Goal: Information Seeking & Learning: Find contact information

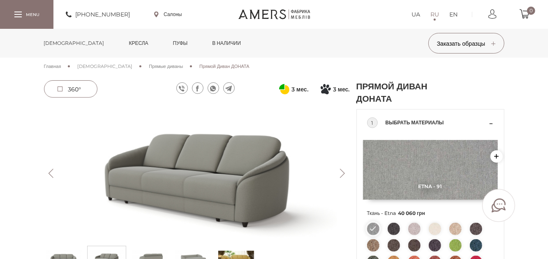
click at [344, 175] on button "Next" at bounding box center [343, 173] width 14 height 9
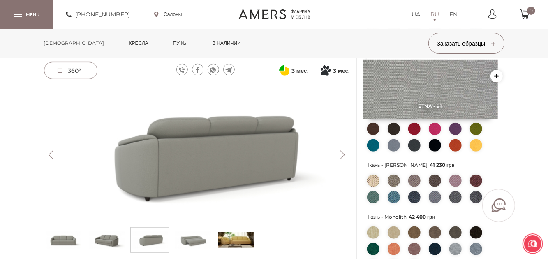
scroll to position [288, 0]
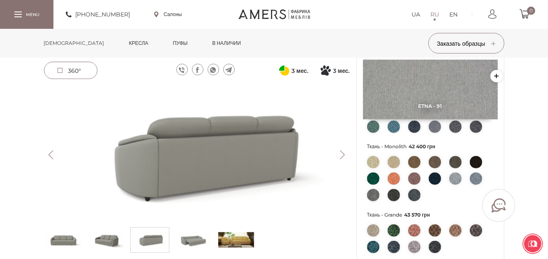
click at [246, 241] on img at bounding box center [236, 239] width 36 height 21
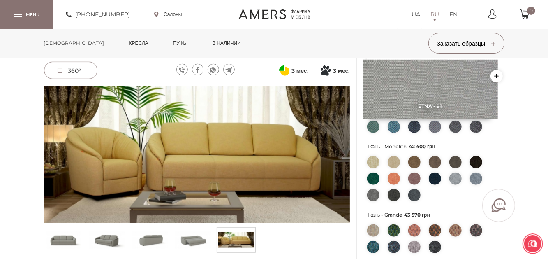
click at [65, 43] on link "[DEMOGRAPHIC_DATA]" at bounding box center [74, 43] width 73 height 29
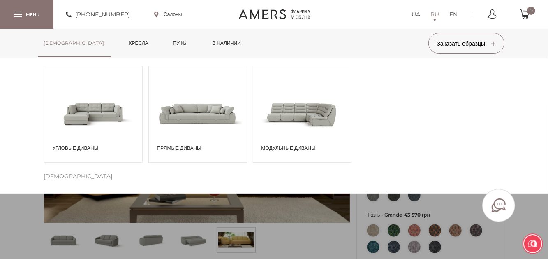
click at [185, 146] on span "Прямые диваны" at bounding box center [200, 147] width 86 height 7
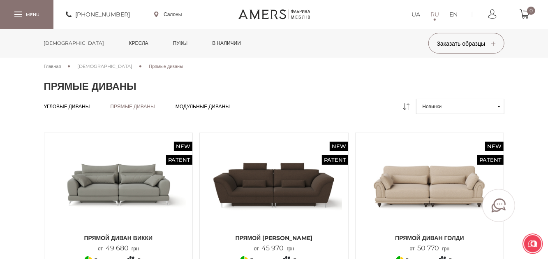
click at [89, 66] on span "[DEMOGRAPHIC_DATA]" at bounding box center [104, 66] width 55 height 6
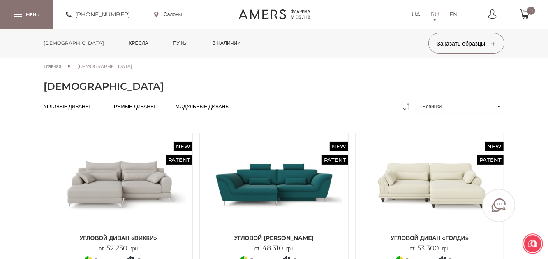
click at [66, 110] on span "Угловые диваны" at bounding box center [67, 113] width 46 height 7
click at [167, 42] on link "Пуфы" at bounding box center [180, 43] width 27 height 29
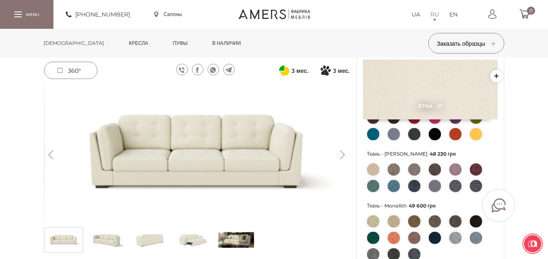
scroll to position [247, 0]
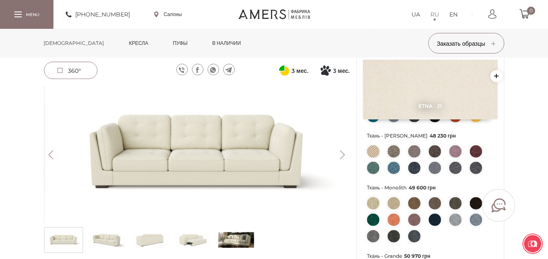
click at [230, 241] on img at bounding box center [236, 239] width 36 height 21
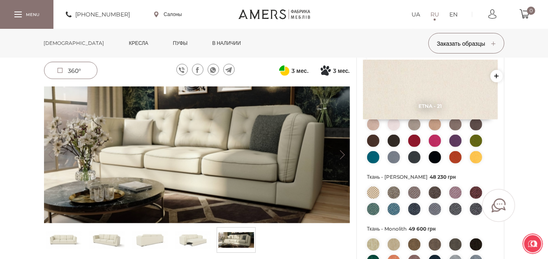
scroll to position [41, 0]
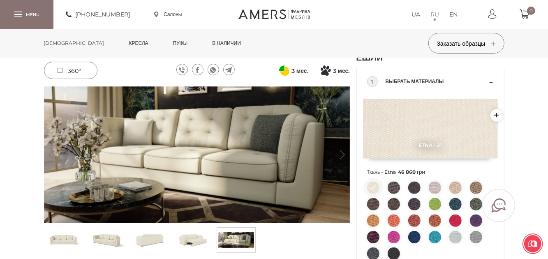
click at [340, 158] on button "Next" at bounding box center [343, 154] width 14 height 9
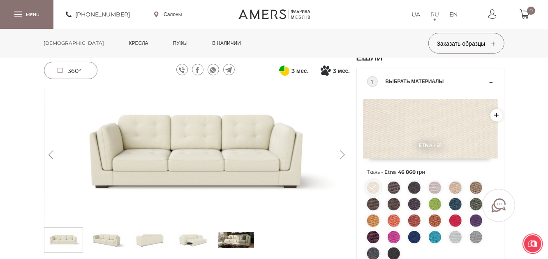
click at [342, 157] on button "Next" at bounding box center [343, 154] width 14 height 9
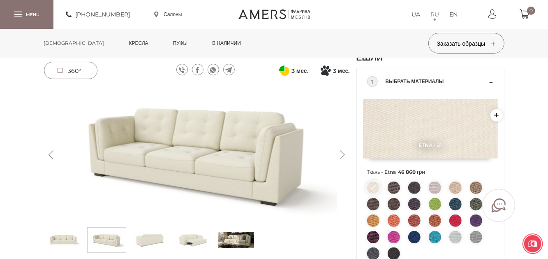
click at [342, 157] on button "Next" at bounding box center [343, 154] width 14 height 9
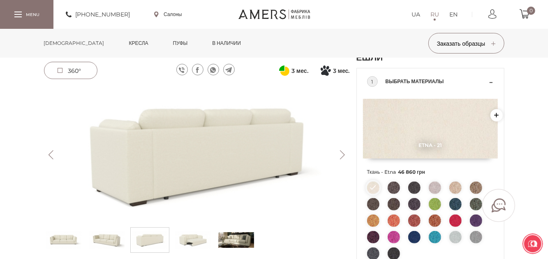
click at [342, 157] on button "Next" at bounding box center [343, 154] width 14 height 9
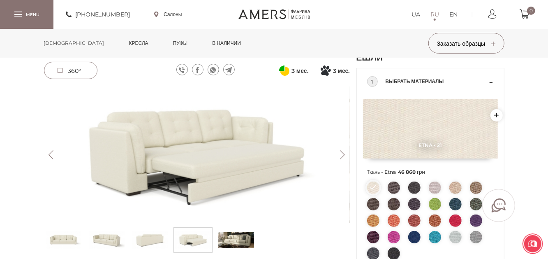
click at [342, 157] on button "Next" at bounding box center [343, 154] width 14 height 9
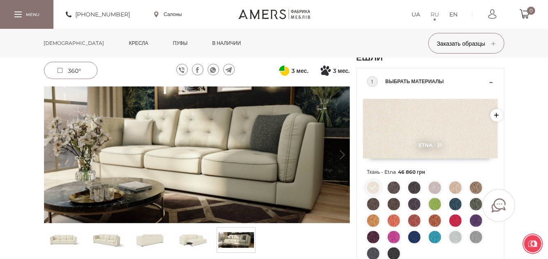
click at [342, 157] on button "Next" at bounding box center [343, 154] width 14 height 9
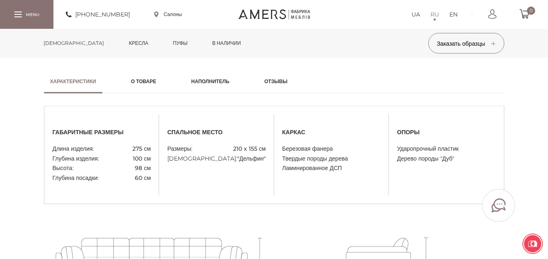
scroll to position [452, 0]
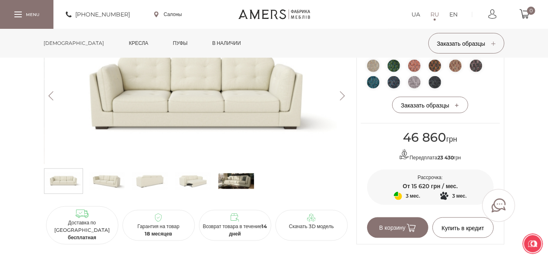
click at [196, 188] on img at bounding box center [193, 181] width 36 height 21
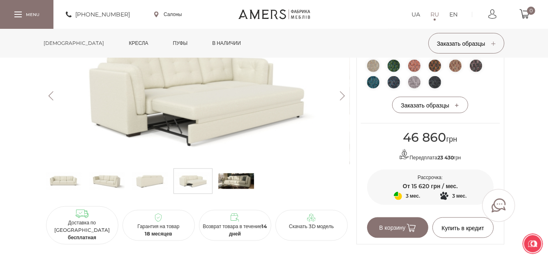
click at [146, 187] on img at bounding box center [150, 181] width 36 height 21
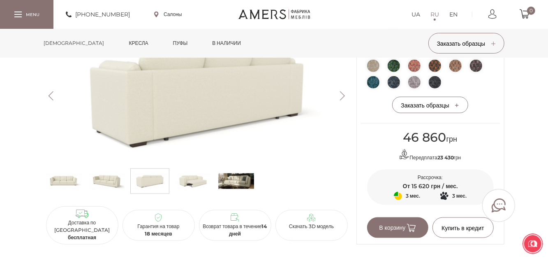
click at [95, 185] on img at bounding box center [107, 181] width 36 height 21
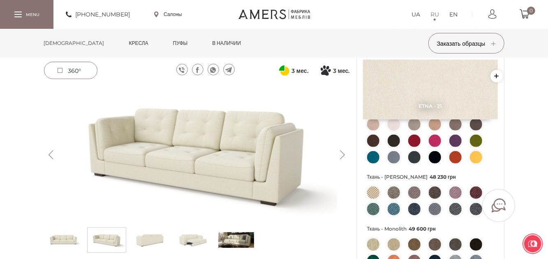
scroll to position [0, 0]
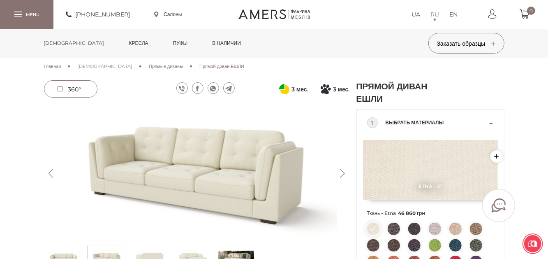
click at [343, 174] on button "Next" at bounding box center [343, 173] width 14 height 9
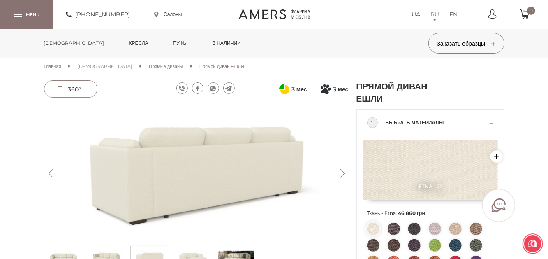
click at [343, 174] on button "Next" at bounding box center [343, 173] width 14 height 9
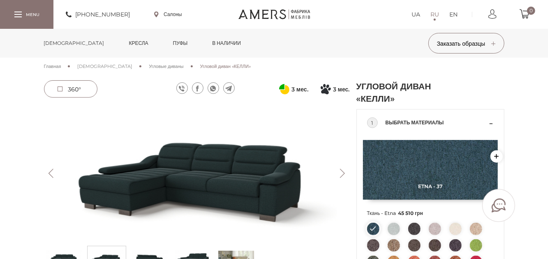
click at [342, 172] on button "Next" at bounding box center [343, 173] width 14 height 9
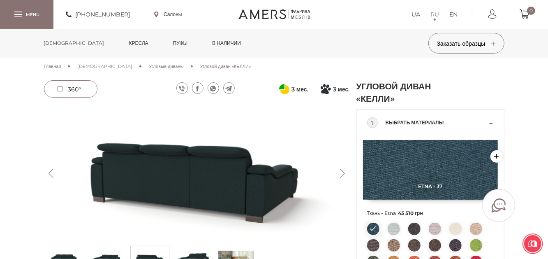
click at [342, 172] on button "Next" at bounding box center [343, 173] width 14 height 9
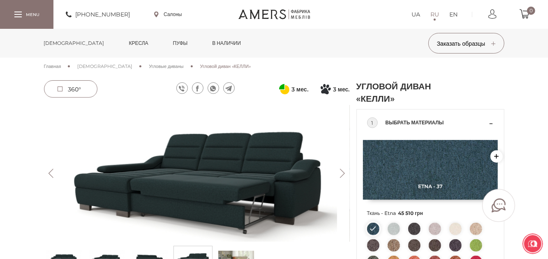
click at [342, 172] on button "Next" at bounding box center [343, 173] width 14 height 9
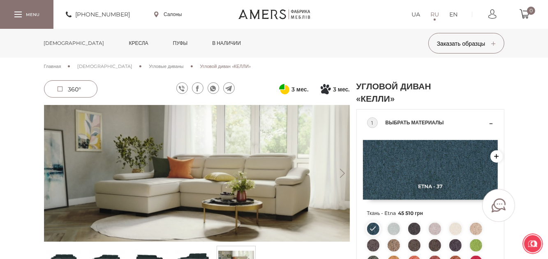
click at [342, 172] on button "Next" at bounding box center [343, 173] width 14 height 9
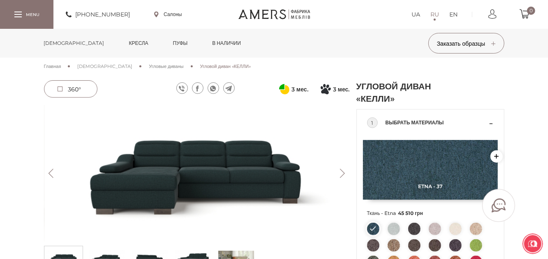
click at [342, 172] on button "Next" at bounding box center [343, 173] width 14 height 9
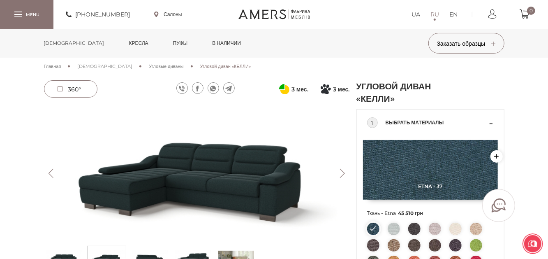
click at [343, 173] on button "Next" at bounding box center [343, 173] width 14 height 9
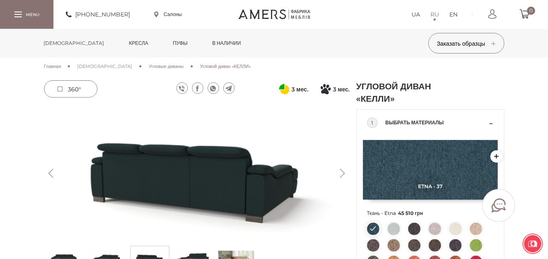
click at [343, 173] on button "Next" at bounding box center [343, 173] width 14 height 9
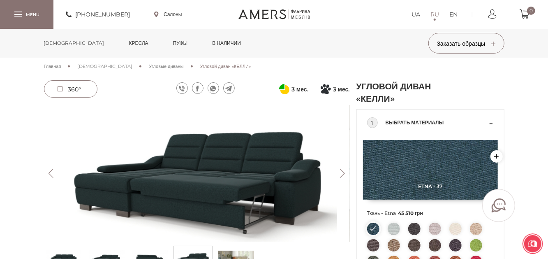
click at [344, 173] on button "Next" at bounding box center [343, 173] width 14 height 9
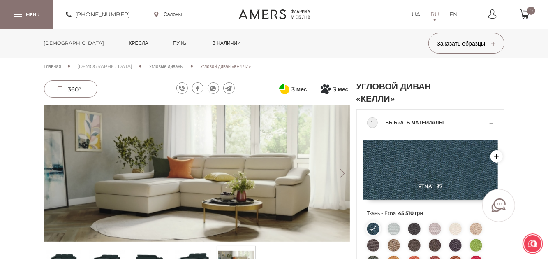
click at [344, 173] on button "Next" at bounding box center [343, 173] width 14 height 9
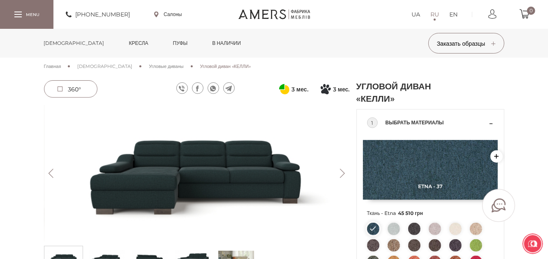
click at [344, 173] on button "Next" at bounding box center [343, 173] width 14 height 9
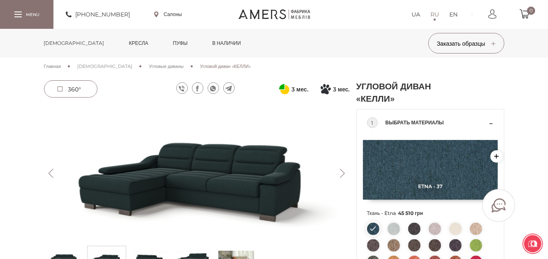
click at [344, 173] on button "Next" at bounding box center [343, 173] width 14 height 9
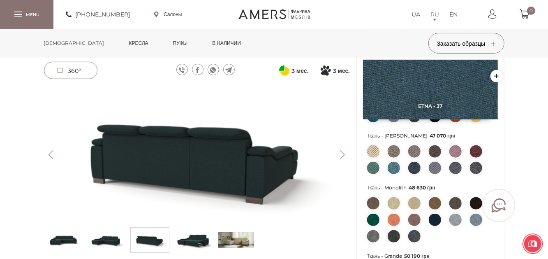
scroll to position [82, 0]
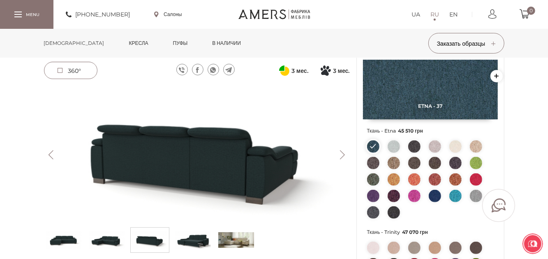
click at [342, 153] on button "Next" at bounding box center [343, 154] width 14 height 9
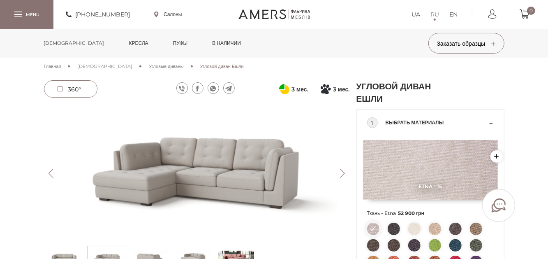
click at [342, 173] on button "Next" at bounding box center [343, 173] width 14 height 9
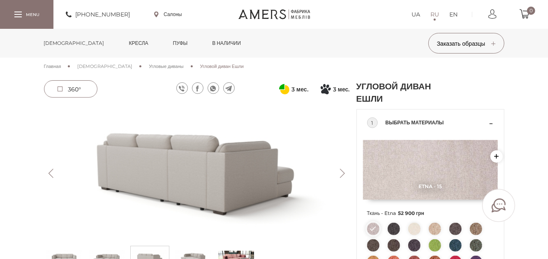
click at [342, 173] on button "Next" at bounding box center [343, 173] width 14 height 9
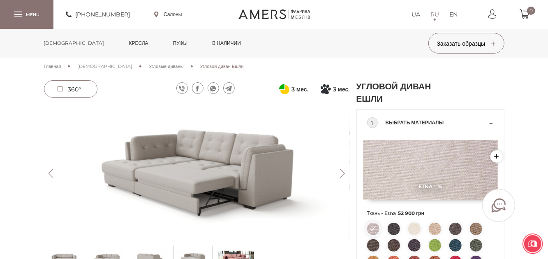
click at [342, 173] on button "Next" at bounding box center [343, 173] width 14 height 9
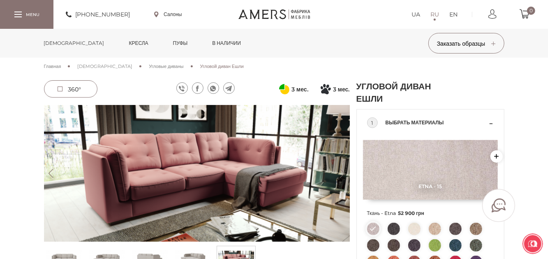
click at [174, 14] on link "Салоны" at bounding box center [168, 14] width 28 height 7
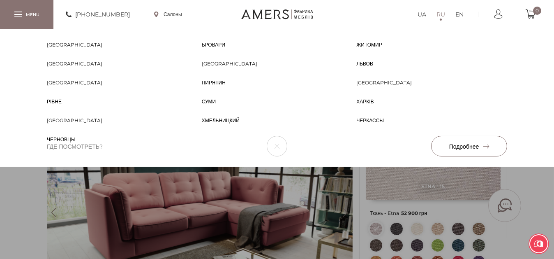
click at [215, 67] on span "[GEOGRAPHIC_DATA]" at bounding box center [230, 70] width 56 height 7
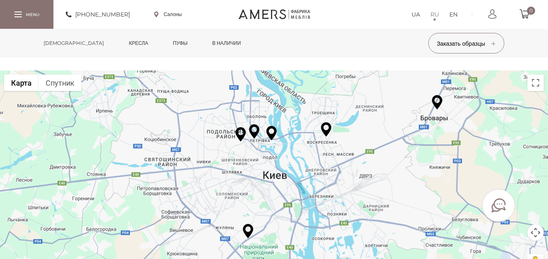
scroll to position [82, 0]
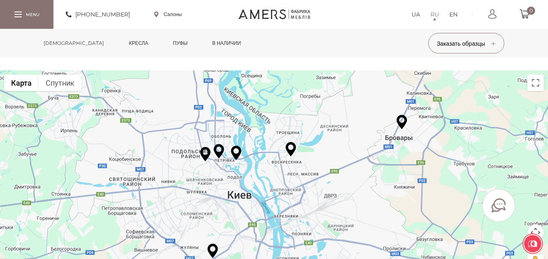
drag, startPoint x: 383, startPoint y: 185, endPoint x: 348, endPoint y: 208, distance: 41.8
click at [348, 208] on div at bounding box center [274, 175] width 548 height 210
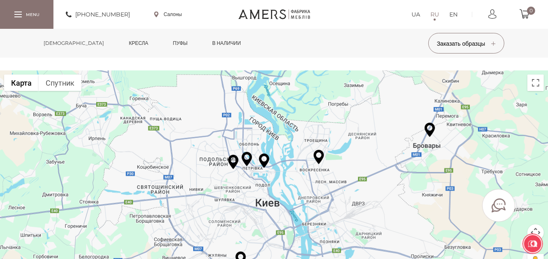
drag, startPoint x: 327, startPoint y: 142, endPoint x: 358, endPoint y: 150, distance: 31.4
click at [358, 150] on div at bounding box center [274, 175] width 548 height 210
click at [429, 123] on img at bounding box center [430, 130] width 10 height 14
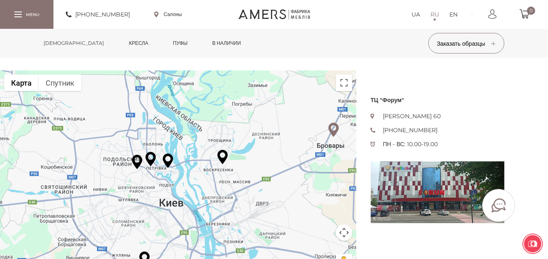
click at [258, 112] on div "Для навигации используйте клавиши со стрелками." at bounding box center [178, 175] width 357 height 210
click at [225, 150] on img at bounding box center [223, 157] width 10 height 14
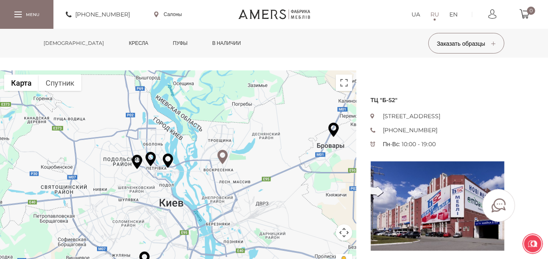
click at [169, 153] on img at bounding box center [168, 160] width 10 height 14
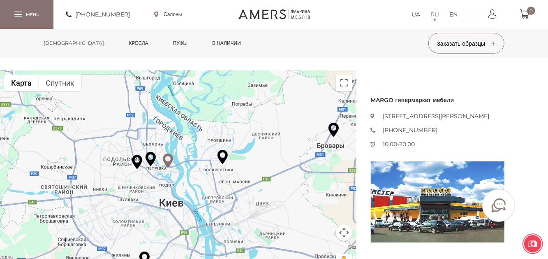
click at [148, 152] on img at bounding box center [151, 159] width 10 height 14
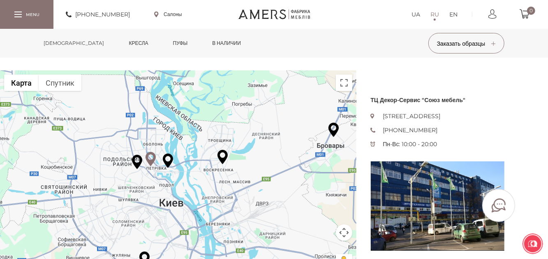
click at [136, 155] on img at bounding box center [137, 162] width 10 height 14
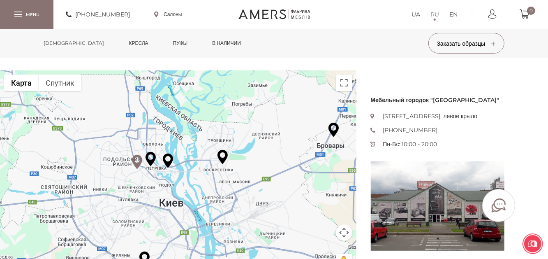
click at [521, 76] on div "Мебельный городок "Mebo" Петропавловская 10, Корпус 6, 1 этаж, левое крыло +380…" at bounding box center [274, 175] width 548 height 210
